Goal: Check status: Check status

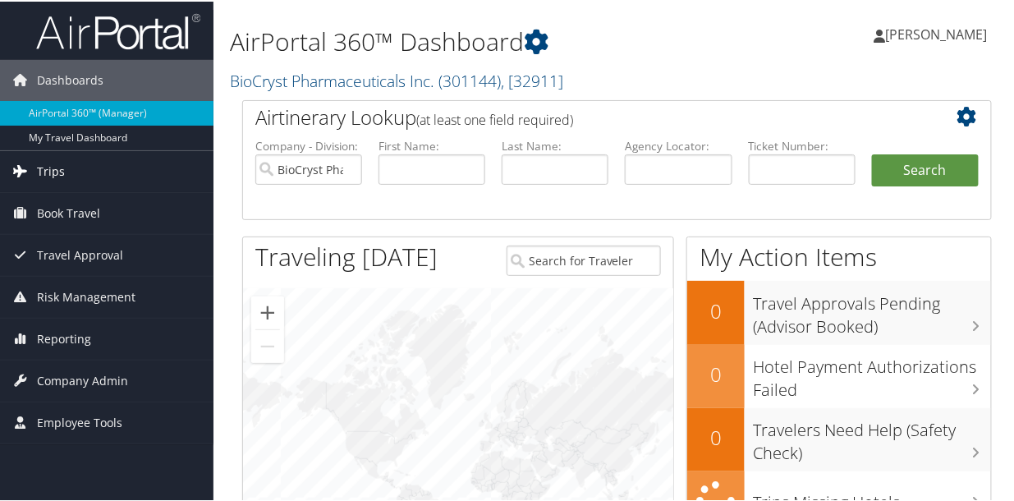
click at [42, 179] on span "Trips" at bounding box center [51, 169] width 28 height 41
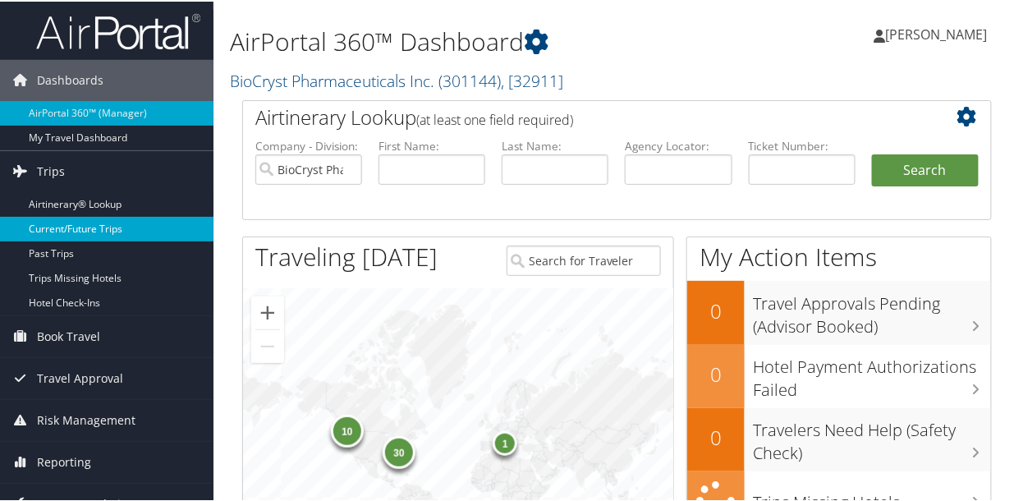
click at [64, 228] on link "Current/Future Trips" at bounding box center [107, 227] width 214 height 25
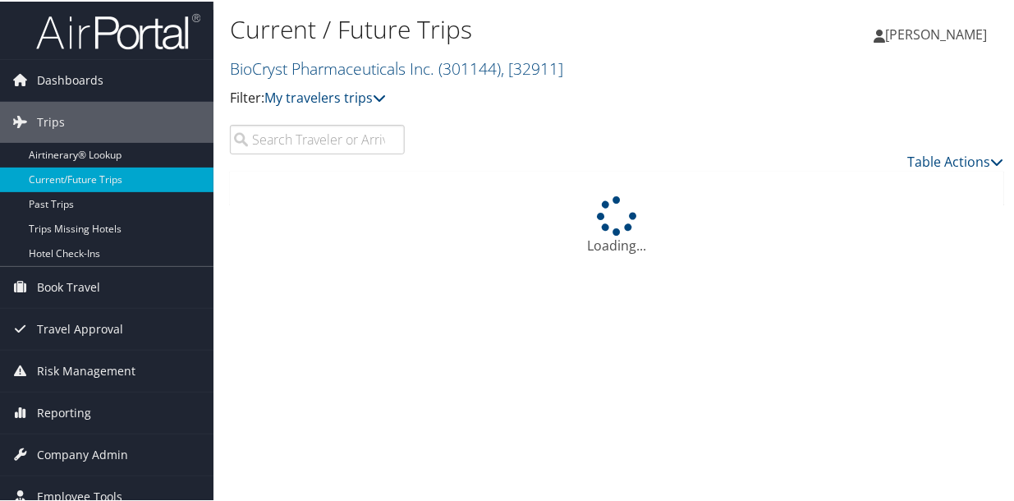
click at [321, 126] on input "search" at bounding box center [317, 138] width 175 height 30
type input "birmingham"
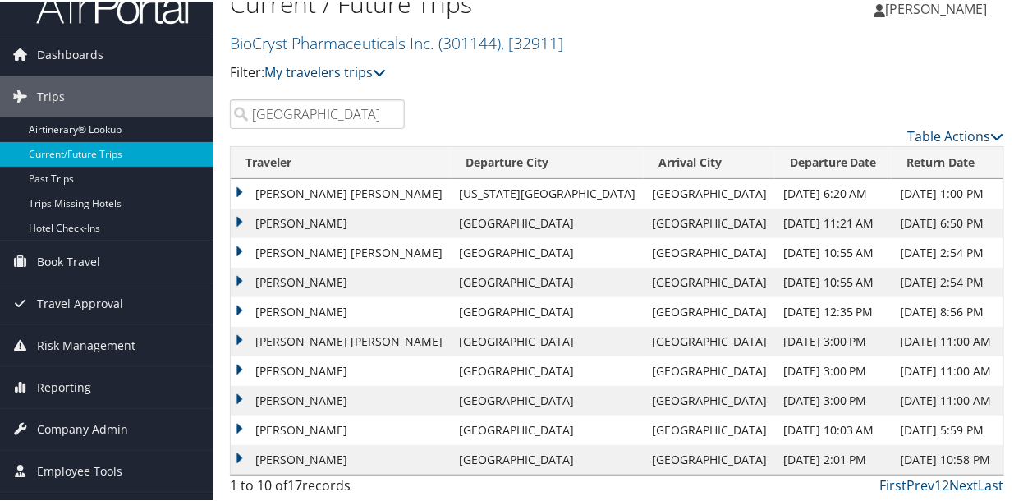
scroll to position [24, 0]
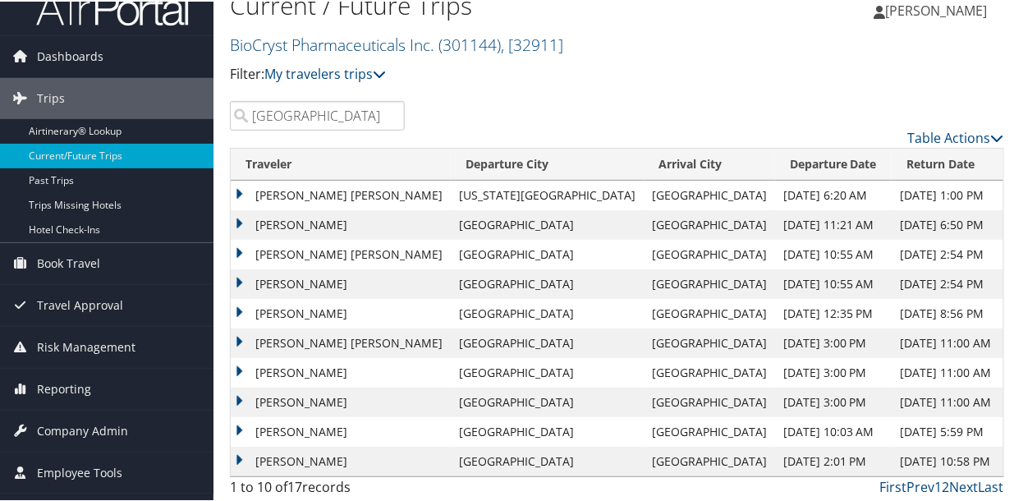
click at [385, 114] on input "birmingham" at bounding box center [317, 114] width 175 height 30
